Goal: Task Accomplishment & Management: Manage account settings

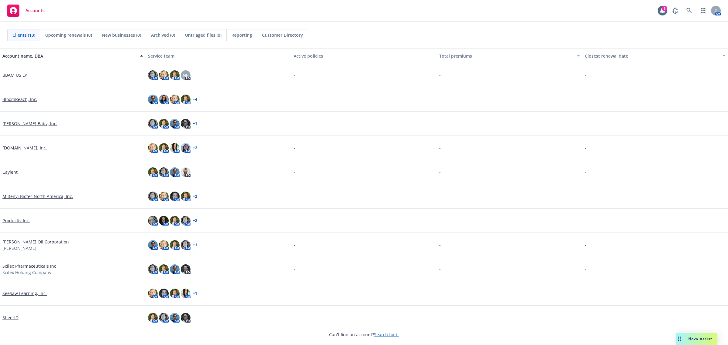
click at [15, 147] on link "[DOMAIN_NAME], Inc." at bounding box center [24, 148] width 45 height 6
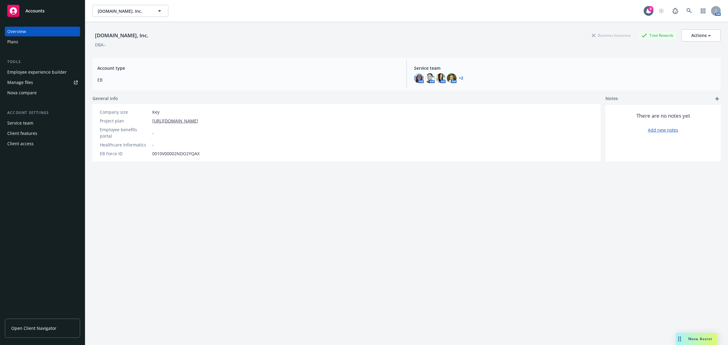
click at [14, 46] on div "Plans" at bounding box center [12, 42] width 11 height 10
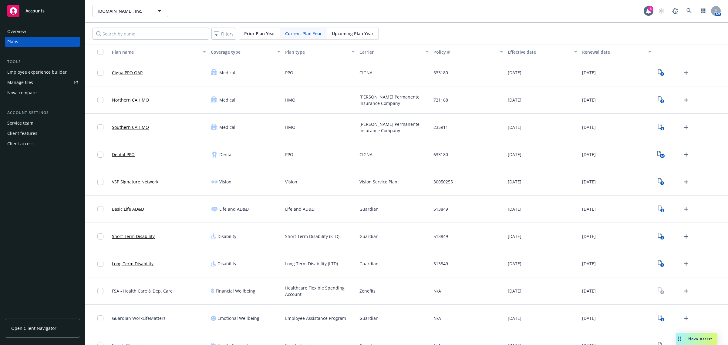
scroll to position [14, 0]
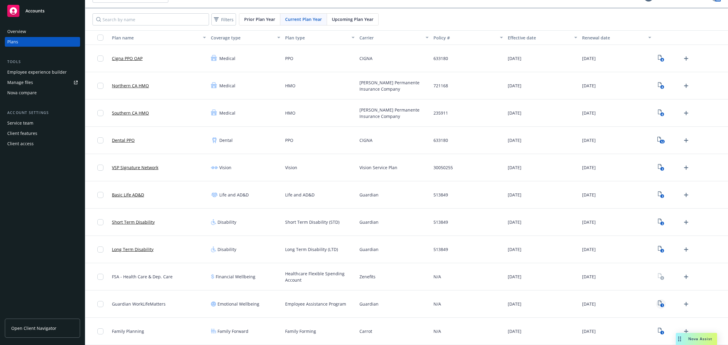
click at [661, 304] on text "1" at bounding box center [662, 306] width 2 height 4
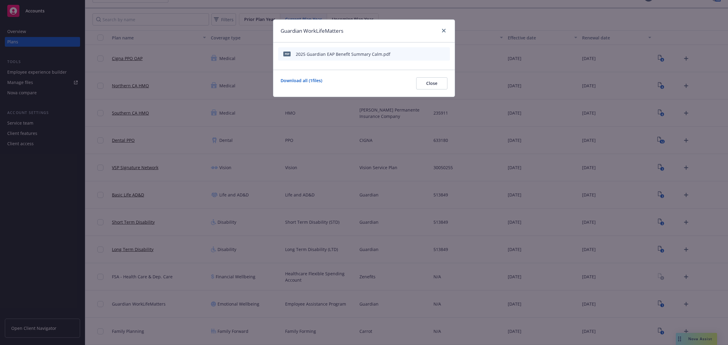
click at [435, 52] on icon "preview file" at bounding box center [433, 54] width 5 height 4
click at [428, 87] on button "Close" at bounding box center [431, 83] width 31 height 12
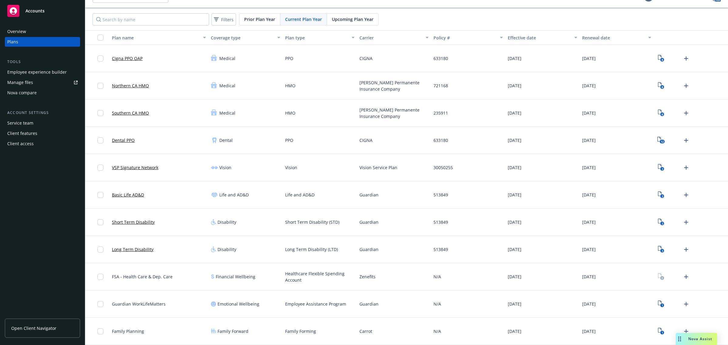
click at [354, 21] on span "Upcoming Plan Year" at bounding box center [353, 19] width 42 height 6
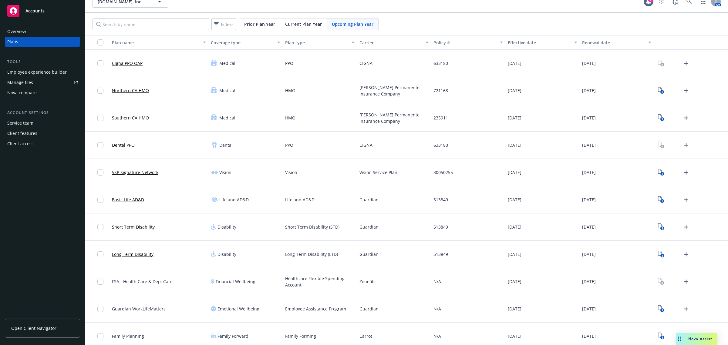
scroll to position [14, 0]
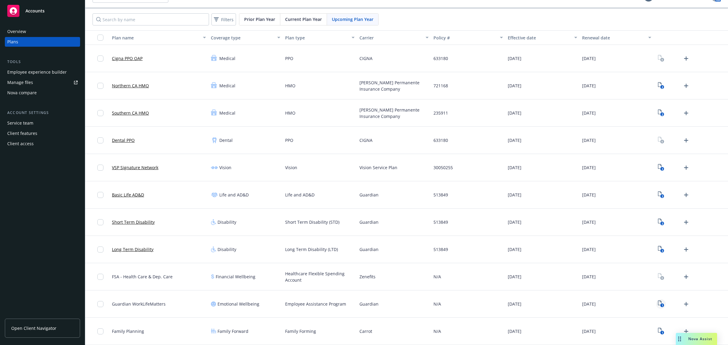
click at [658, 305] on icon "View Plan Documents" at bounding box center [660, 302] width 4 height 5
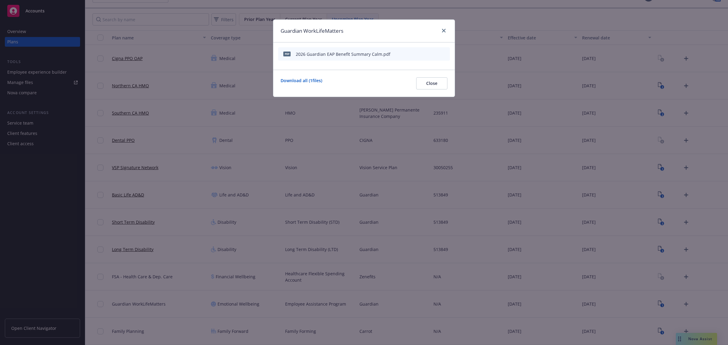
click at [446, 54] on icon "archive file" at bounding box center [444, 53] width 5 height 5
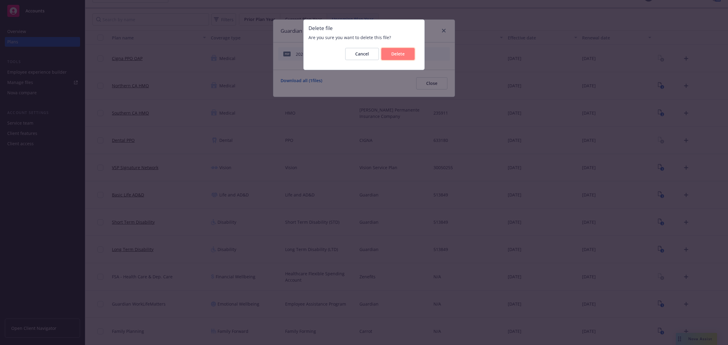
click at [398, 52] on span "Delete" at bounding box center [397, 54] width 13 height 6
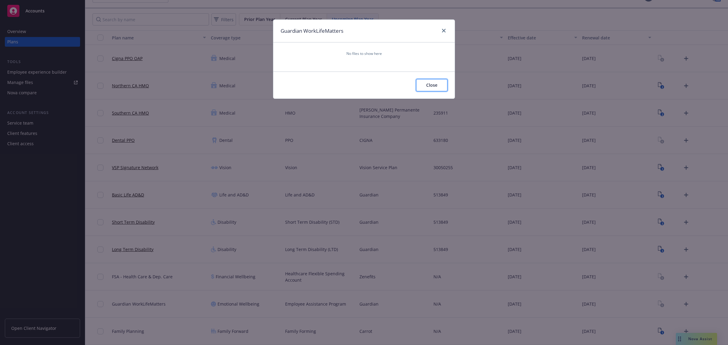
click at [439, 86] on button "Close" at bounding box center [431, 85] width 31 height 12
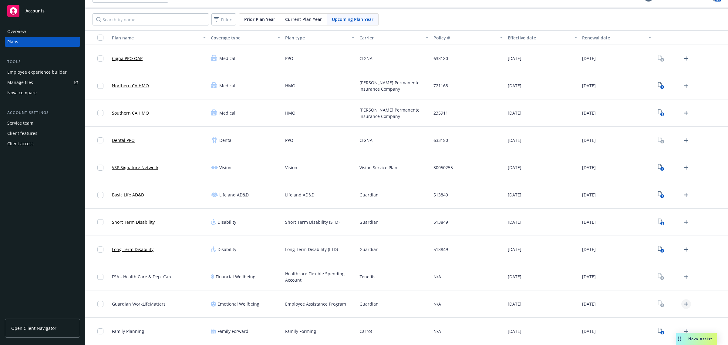
click at [682, 305] on icon "Upload Plan Documents" at bounding box center [685, 303] width 7 height 7
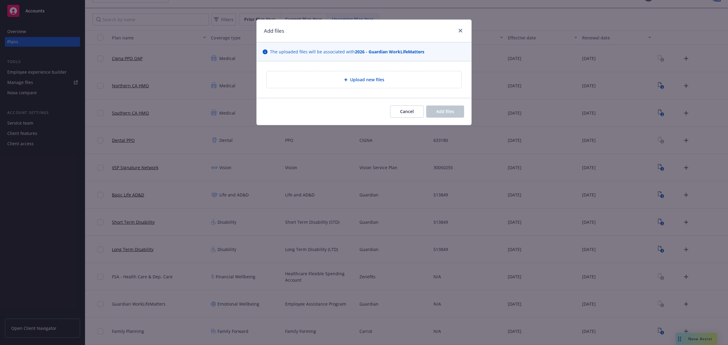
click at [316, 78] on div "Upload new files" at bounding box center [363, 79] width 185 height 7
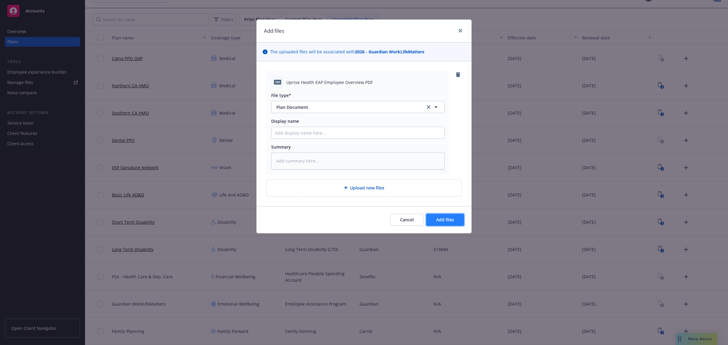
click at [439, 220] on span "Add files" at bounding box center [445, 220] width 18 height 6
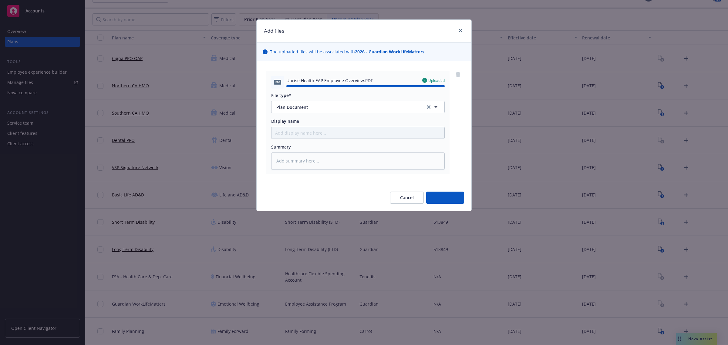
type textarea "x"
